Goal: Information Seeking & Learning: Learn about a topic

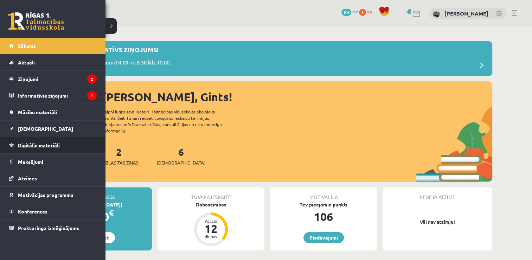
click at [29, 145] on span "Digitālie materiāli" at bounding box center [39, 145] width 42 height 6
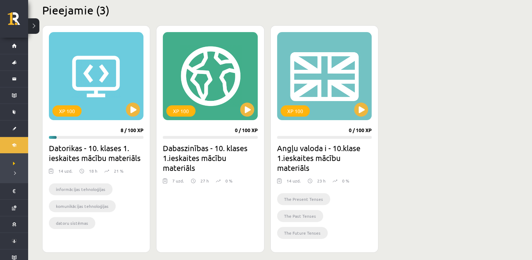
scroll to position [191, 0]
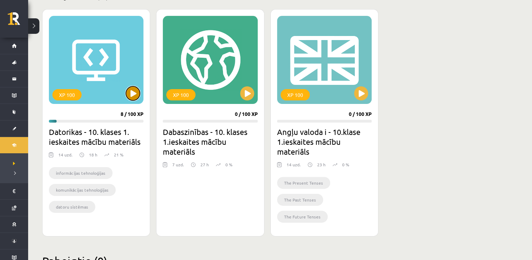
click at [134, 91] on button at bounding box center [133, 93] width 14 height 14
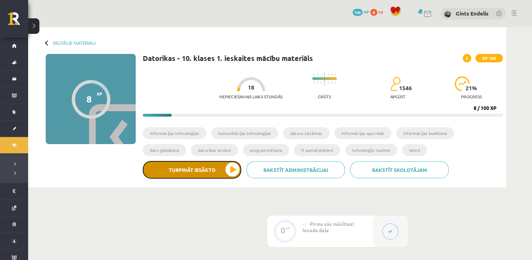
click at [231, 174] on button "Turpināt iesākto" at bounding box center [192, 170] width 99 height 18
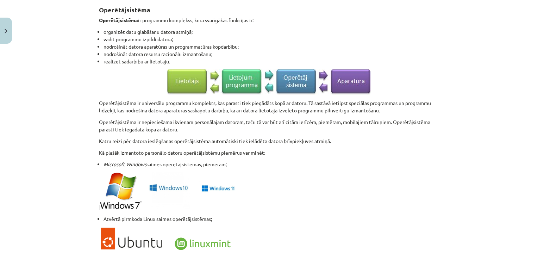
scroll to position [433, 0]
click at [71, 188] on div "Mācību tēma: Datorikas - 10. klases 1. ieskaites mācību materiāls #4 3. tēma – …" at bounding box center [269, 130] width 538 height 260
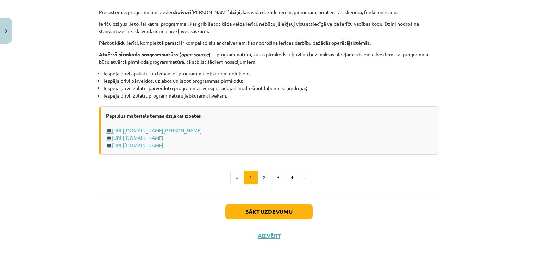
scroll to position [736, 0]
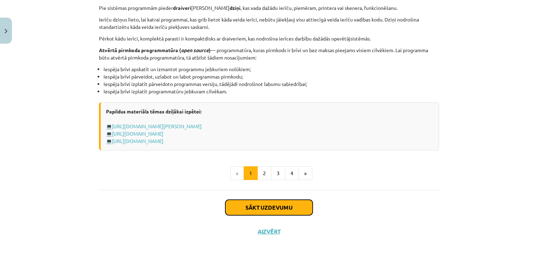
click at [256, 209] on button "Sākt uzdevumu" at bounding box center [268, 207] width 87 height 15
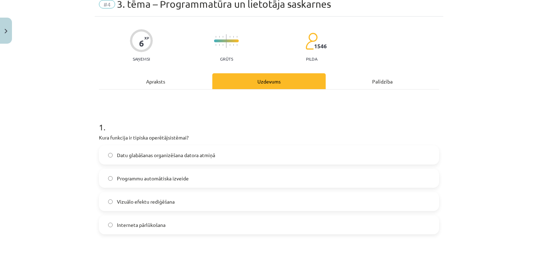
scroll to position [18, 0]
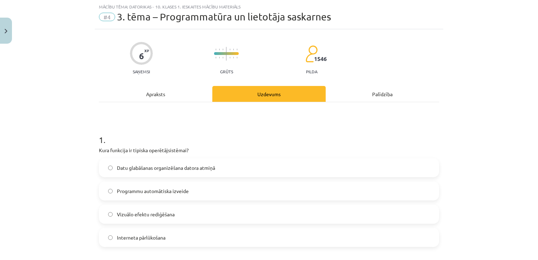
click at [107, 164] on label "Datu glabāšanas organizēšana datora atmiņā" at bounding box center [269, 168] width 339 height 18
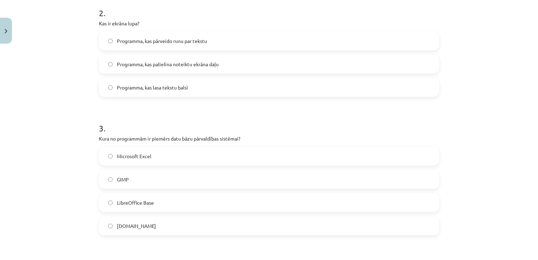
scroll to position [289, 0]
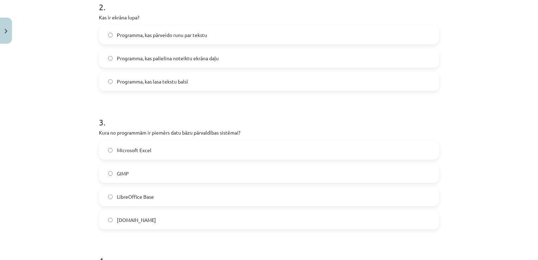
click at [106, 154] on label "Microsoft Excel" at bounding box center [269, 150] width 339 height 18
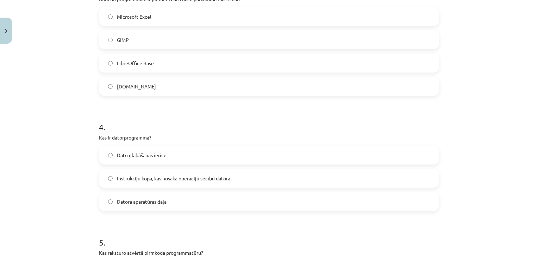
scroll to position [430, 0]
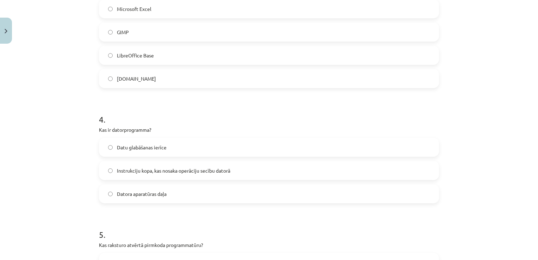
click at [103, 197] on label "Datora aparatūras daļa" at bounding box center [269, 194] width 339 height 18
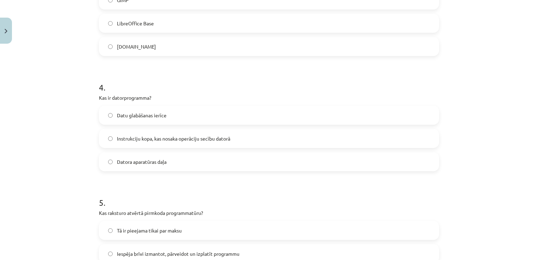
scroll to position [461, 0]
click at [107, 141] on label "Instrukciju kopa, kas nosaka operāciju secību datorā" at bounding box center [269, 139] width 339 height 18
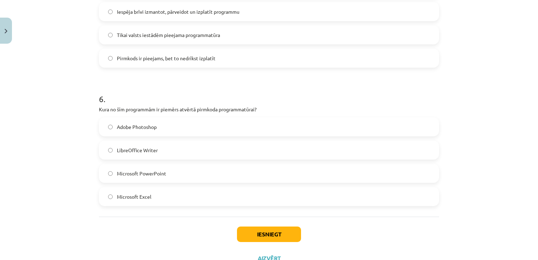
scroll to position [731, 0]
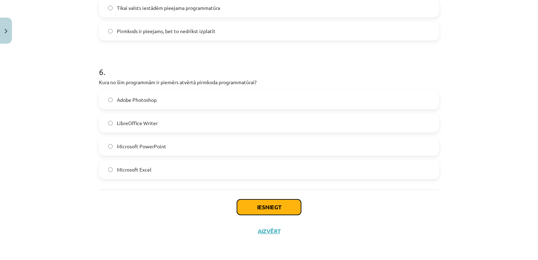
click at [260, 203] on button "Iesniegt" at bounding box center [269, 206] width 64 height 15
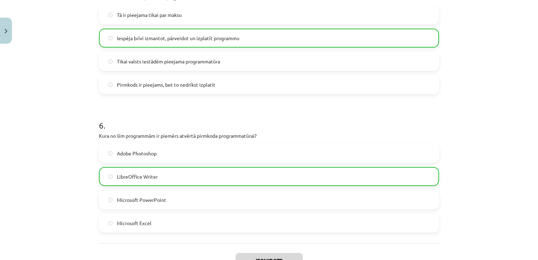
scroll to position [753, 0]
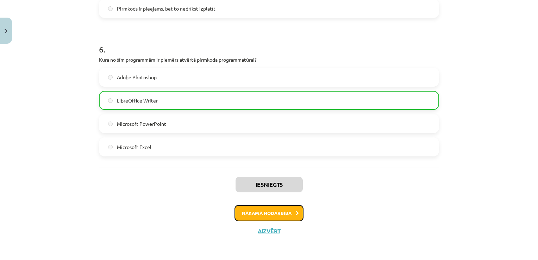
click at [265, 213] on button "Nākamā nodarbība" at bounding box center [268, 213] width 69 height 16
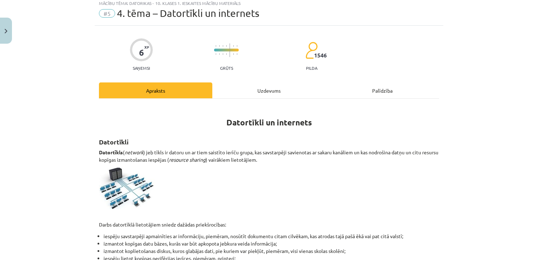
scroll to position [18, 0]
